Goal: Information Seeking & Learning: Learn about a topic

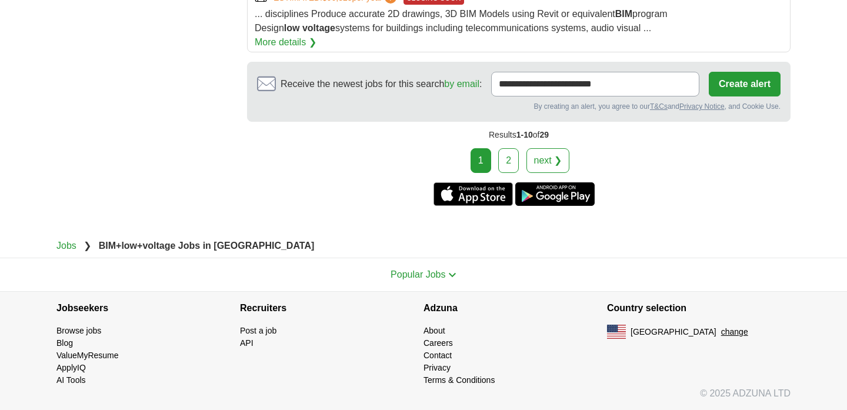
scroll to position [1520, 0]
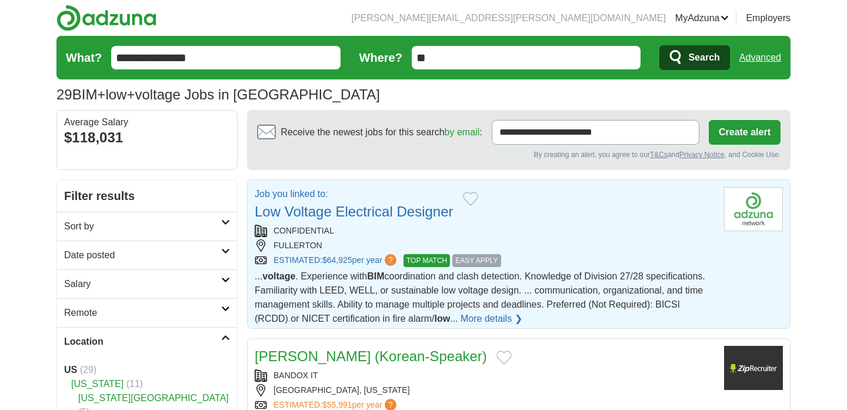
click at [507, 222] on div "Job you linked to: Low Voltage Electrical Designer" at bounding box center [485, 204] width 460 height 35
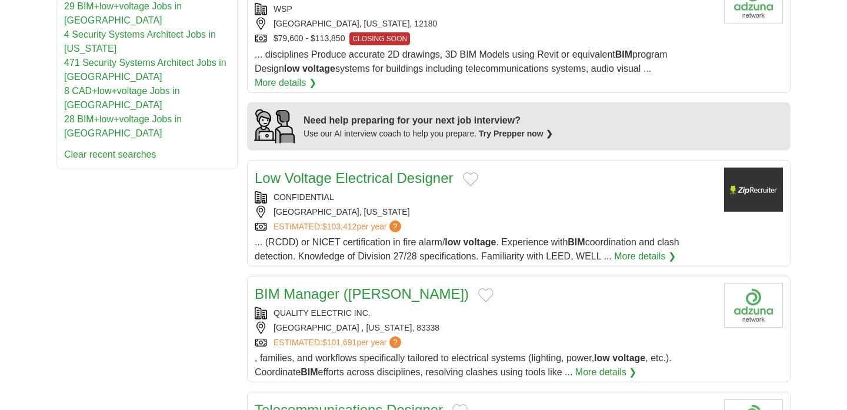
scroll to position [909, 0]
click at [182, 25] on link "29 BIM+low+voltage Jobs in [GEOGRAPHIC_DATA]" at bounding box center [123, 13] width 118 height 24
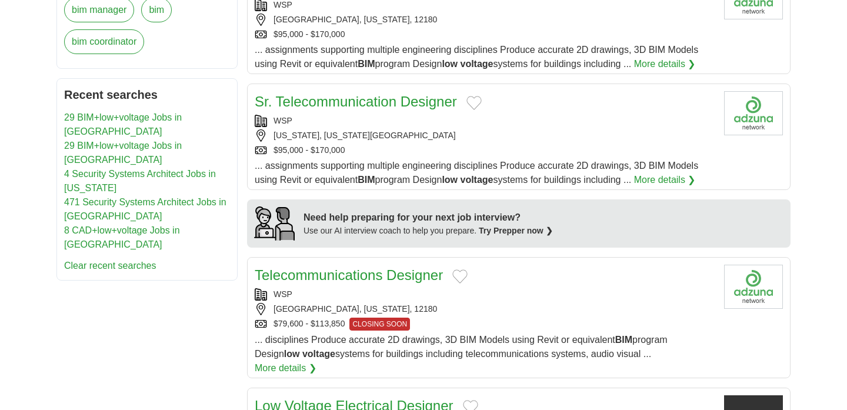
scroll to position [797, 0]
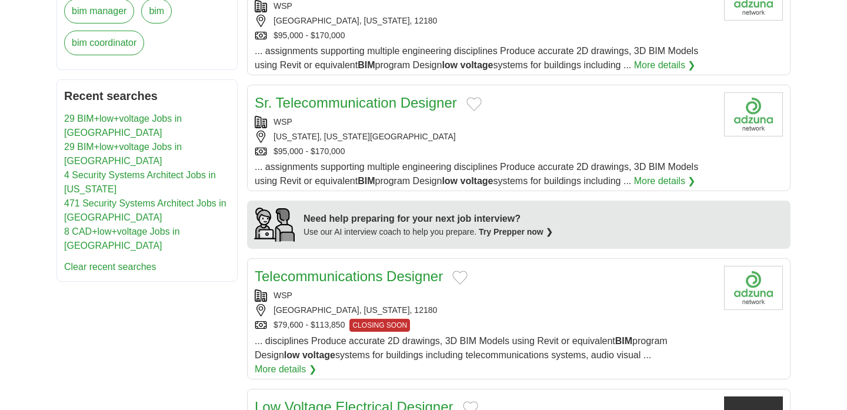
click at [178, 194] on link "4 Security Systems Architect Jobs in [US_STATE]" at bounding box center [140, 182] width 152 height 24
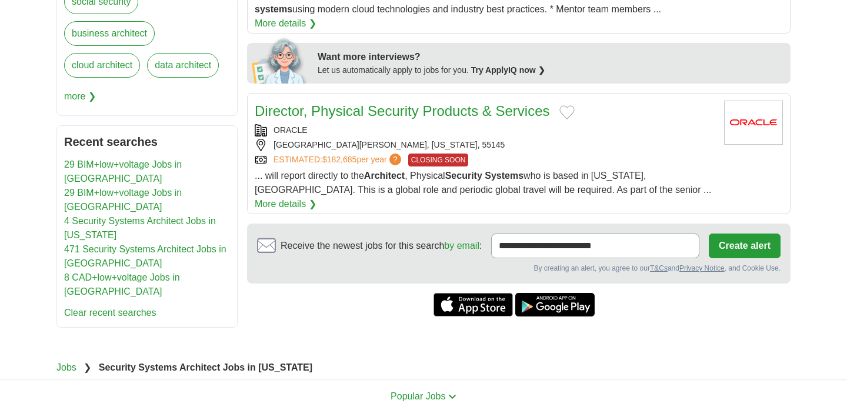
scroll to position [501, 0]
